Goal: Task Accomplishment & Management: Manage account settings

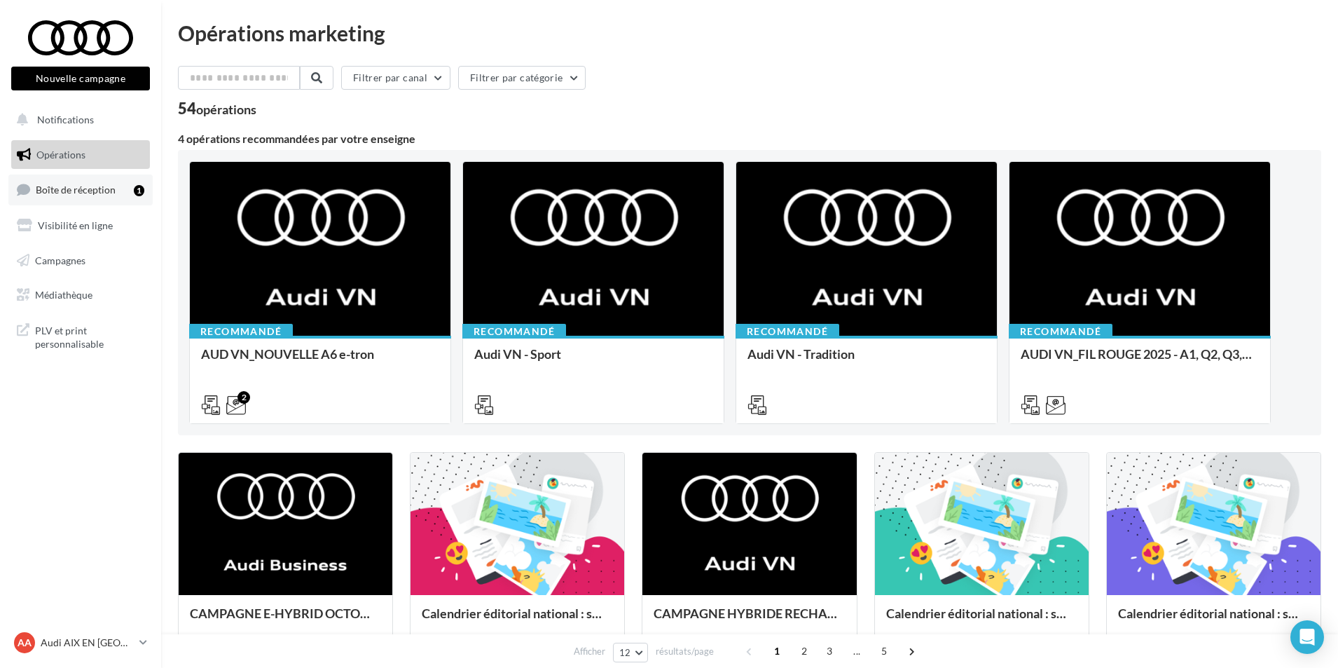
click at [130, 197] on link "Boîte de réception 1" at bounding box center [80, 189] width 144 height 30
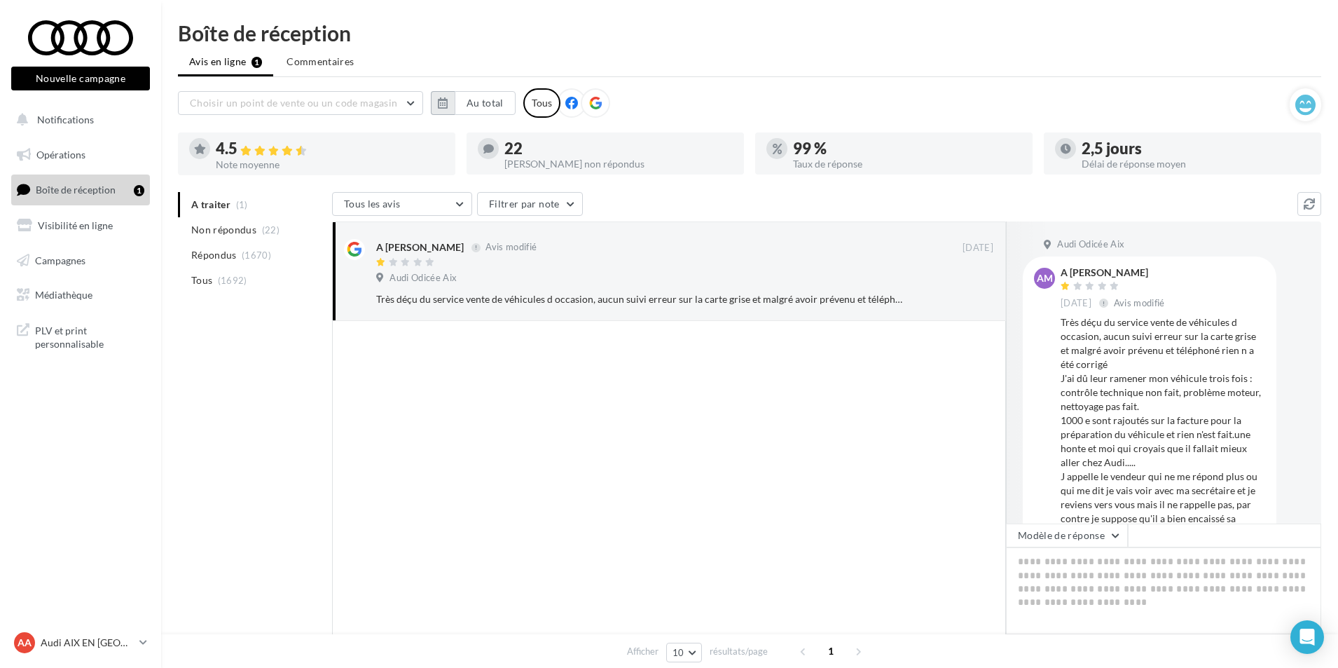
click at [431, 97] on button "button" at bounding box center [443, 103] width 24 height 24
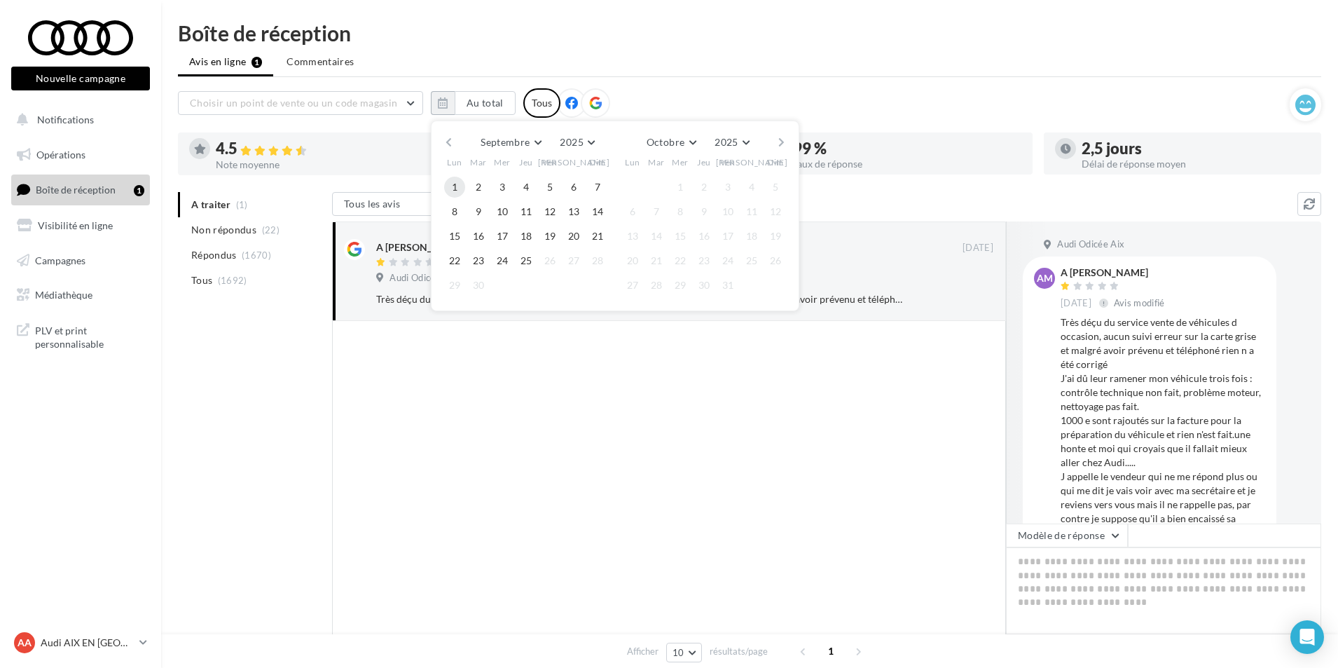
click at [448, 185] on button "1" at bounding box center [454, 187] width 21 height 21
click at [532, 263] on button "25" at bounding box center [526, 260] width 21 height 21
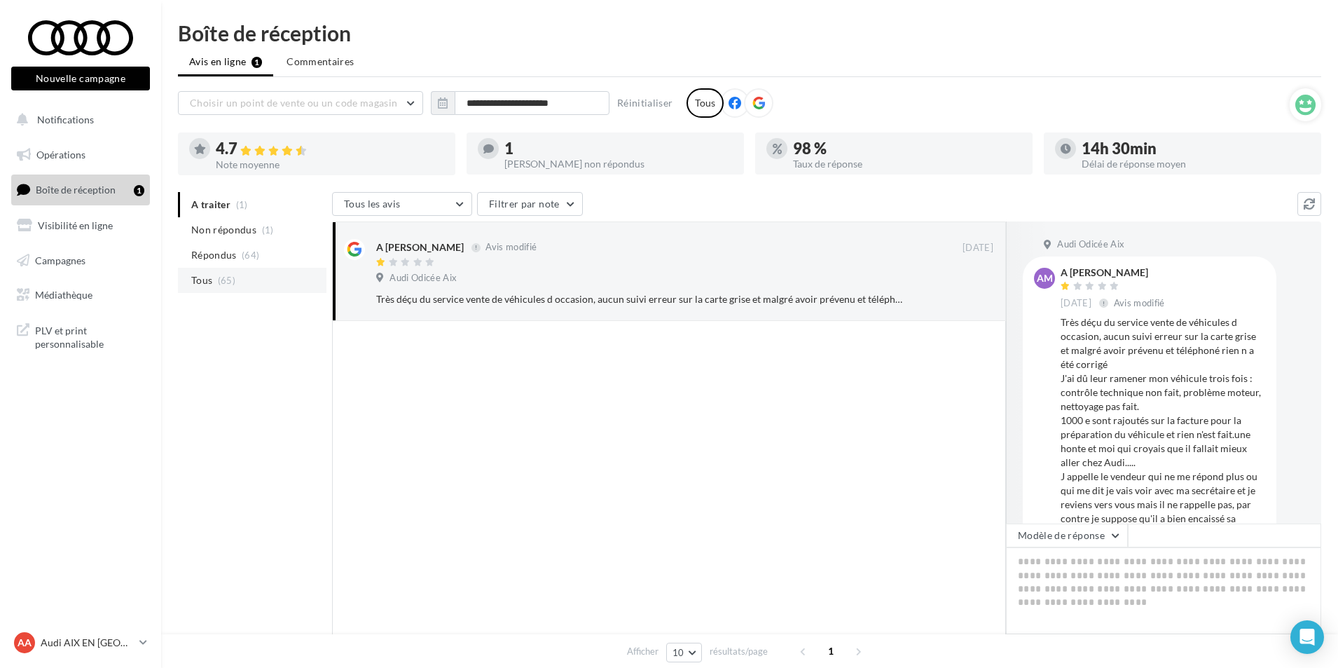
click at [192, 284] on span "Tous" at bounding box center [201, 280] width 21 height 14
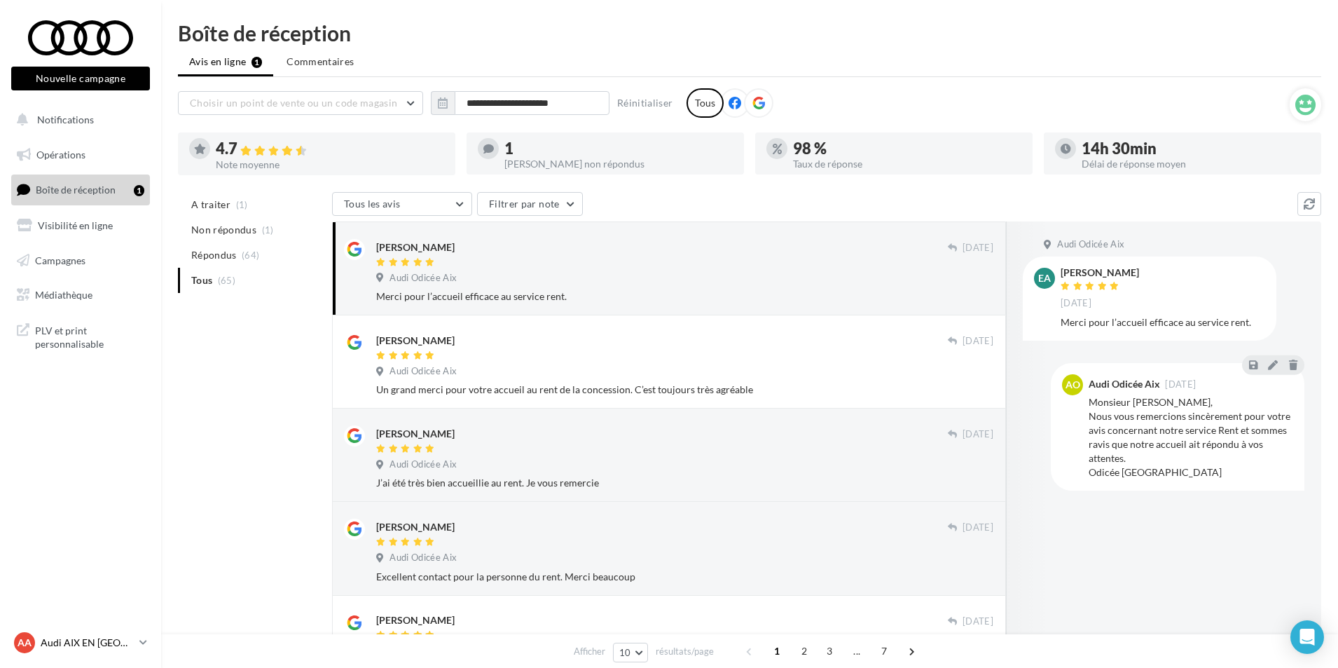
click at [134, 638] on p "Audi AIX EN [GEOGRAPHIC_DATA]" at bounding box center [87, 642] width 93 height 14
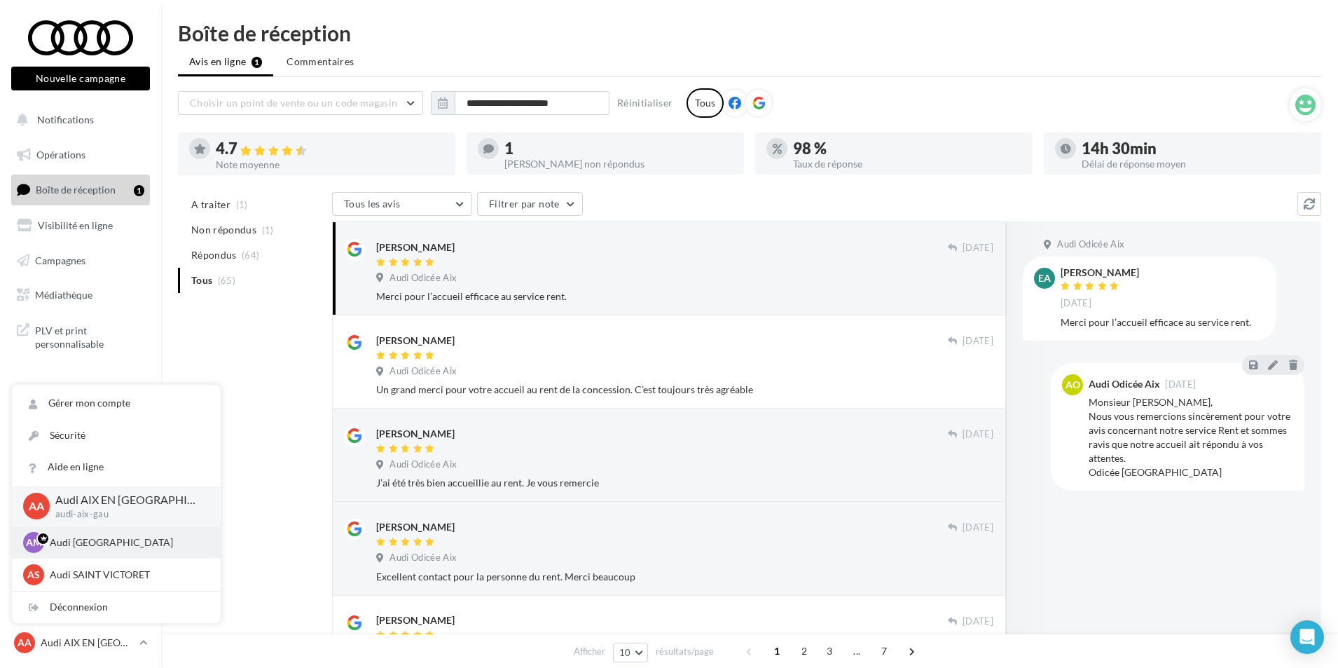
click at [111, 546] on p "Audi [GEOGRAPHIC_DATA]" at bounding box center [127, 542] width 154 height 14
